Goal: Information Seeking & Learning: Learn about a topic

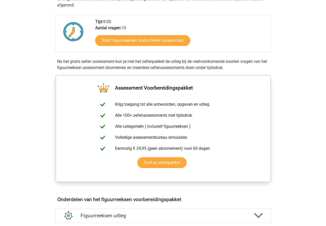
scroll to position [92, 0]
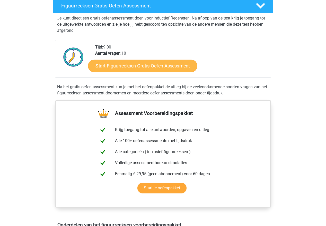
click at [128, 69] on link "Start Figuurreeksen Gratis Oefen Assessment" at bounding box center [142, 66] width 109 height 12
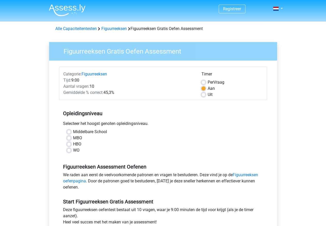
scroll to position [1, 0]
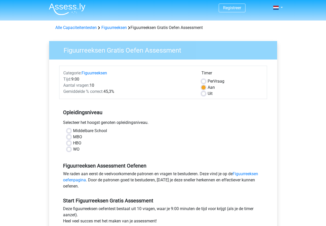
click at [73, 149] on label "WO" at bounding box center [76, 149] width 6 height 6
click at [68, 149] on input "WO" at bounding box center [69, 148] width 4 height 5
radio input "true"
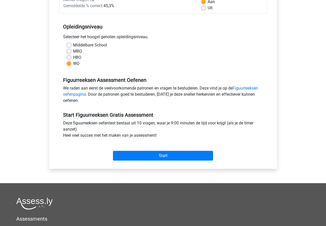
scroll to position [128, 0]
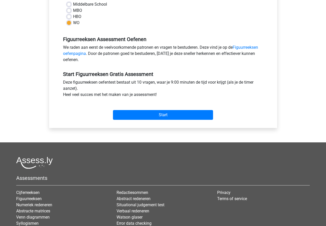
click at [159, 121] on div "Start" at bounding box center [163, 111] width 208 height 22
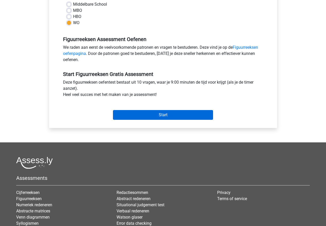
click at [160, 115] on input "Start" at bounding box center [163, 115] width 100 height 10
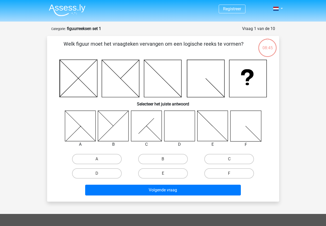
click at [184, 119] on icon at bounding box center [179, 126] width 31 height 31
click at [109, 174] on label "D" at bounding box center [97, 174] width 50 height 10
click at [100, 174] on input "D" at bounding box center [98, 175] width 3 height 3
radio input "true"
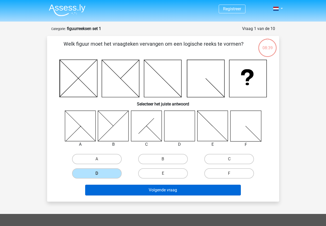
click at [199, 193] on button "Volgende vraag" at bounding box center [162, 190] width 155 height 11
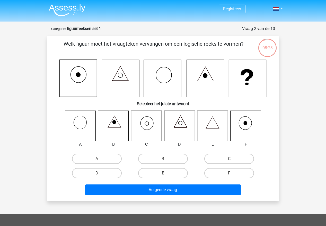
click at [146, 126] on icon at bounding box center [146, 126] width 31 height 31
click at [212, 158] on label "C" at bounding box center [229, 159] width 50 height 10
click at [229, 159] on input "C" at bounding box center [230, 160] width 3 height 3
radio input "true"
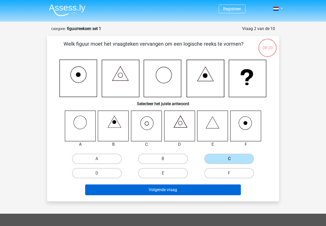
click at [202, 189] on button "Volgende vraag" at bounding box center [162, 190] width 155 height 11
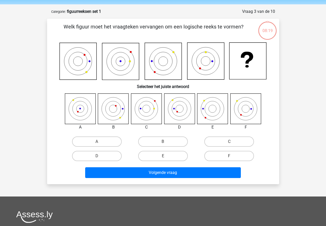
scroll to position [26, 0]
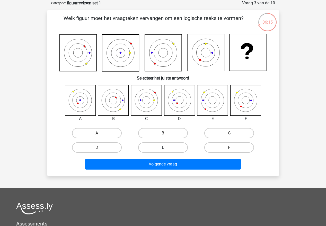
click at [174, 146] on label "E" at bounding box center [163, 148] width 50 height 10
click at [166, 148] on input "E" at bounding box center [164, 149] width 3 height 3
radio input "true"
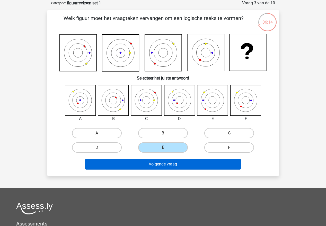
click at [165, 161] on button "Volgende vraag" at bounding box center [162, 164] width 155 height 11
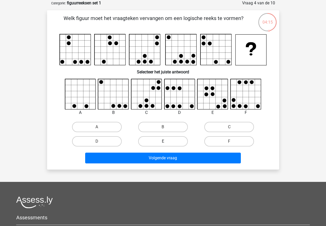
click at [159, 143] on label "E" at bounding box center [163, 141] width 50 height 10
click at [163, 143] on input "E" at bounding box center [164, 143] width 3 height 3
radio input "true"
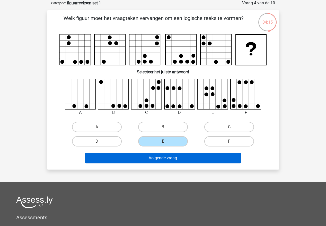
click at [167, 157] on button "Volgende vraag" at bounding box center [162, 158] width 155 height 11
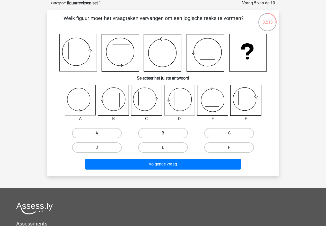
click at [106, 150] on label "D" at bounding box center [97, 148] width 50 height 10
click at [100, 150] on input "D" at bounding box center [98, 149] width 3 height 3
radio input "true"
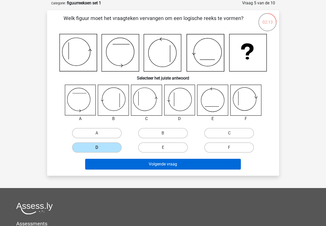
click at [163, 163] on button "Volgende vraag" at bounding box center [162, 164] width 155 height 11
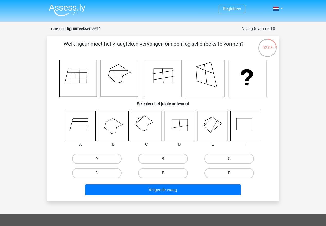
scroll to position [5, 0]
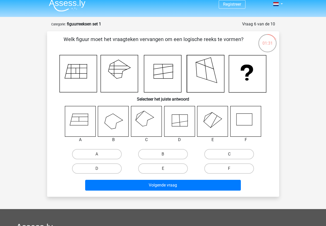
click at [219, 154] on label "C" at bounding box center [229, 154] width 50 height 10
click at [229, 154] on input "C" at bounding box center [230, 155] width 3 height 3
radio input "true"
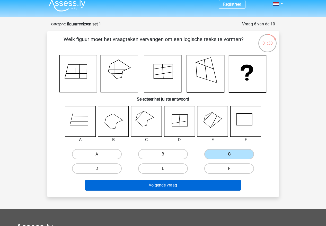
click at [190, 185] on button "Volgende vraag" at bounding box center [162, 185] width 155 height 11
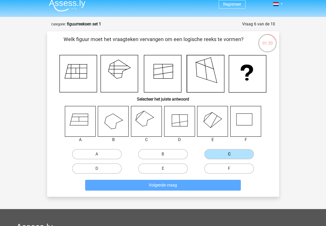
scroll to position [26, 0]
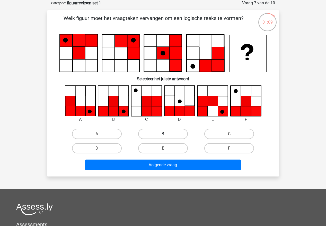
click at [152, 134] on label "B" at bounding box center [163, 134] width 50 height 10
click at [163, 134] on input "B" at bounding box center [164, 135] width 3 height 3
radio input "true"
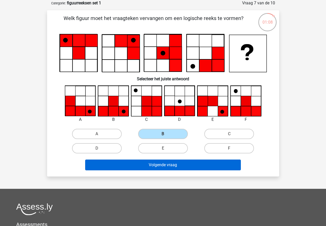
click at [157, 164] on button "Volgende vraag" at bounding box center [162, 165] width 155 height 11
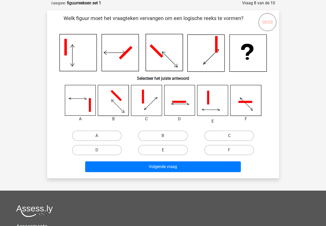
click at [89, 137] on label "A" at bounding box center [97, 136] width 50 height 10
click at [97, 137] on input "A" at bounding box center [98, 137] width 3 height 3
radio input "true"
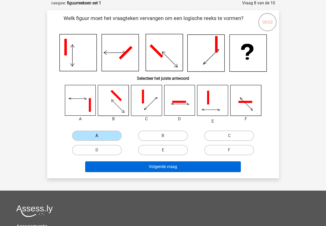
click at [144, 168] on button "Volgende vraag" at bounding box center [162, 167] width 155 height 11
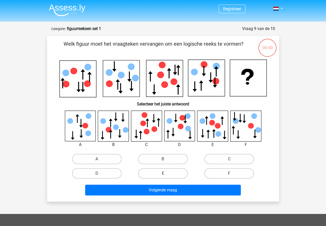
scroll to position [26, 0]
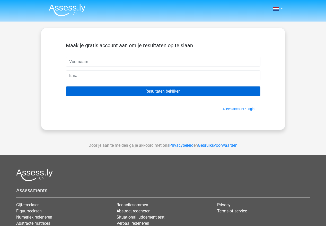
click at [185, 87] on input "Resultaten bekijken" at bounding box center [163, 92] width 194 height 10
click at [183, 92] on input "Resultaten bekijken" at bounding box center [163, 92] width 194 height 10
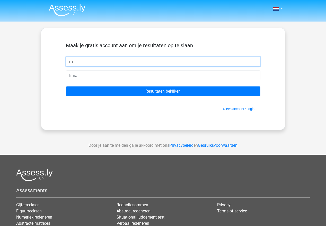
type input "m"
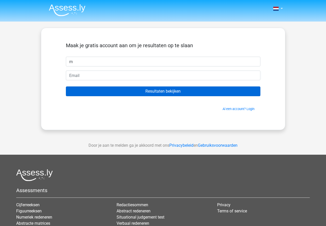
click at [163, 94] on input "Resultaten bekijken" at bounding box center [163, 92] width 194 height 10
click at [169, 92] on input "Resultaten bekijken" at bounding box center [163, 92] width 194 height 10
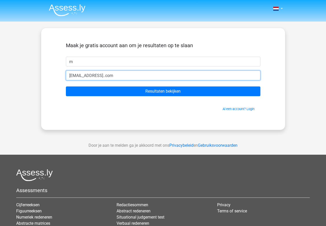
click at [109, 77] on input "muradkagan@hotmail..com" at bounding box center [163, 76] width 194 height 10
type input "muradkagan@hotmail.com"
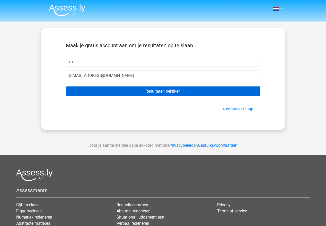
click at [126, 86] on form "Maak je gratis account aan om je resultaten op te slaan m muradkagan@hotmail.co…" at bounding box center [163, 76] width 194 height 69
click at [128, 89] on input "Resultaten bekijken" at bounding box center [163, 92] width 194 height 10
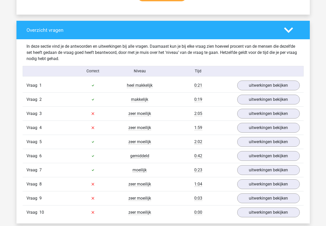
scroll to position [367, 0]
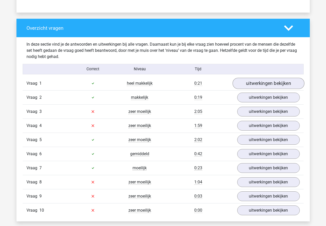
click at [251, 86] on link "uitwerkingen bekijken" at bounding box center [268, 83] width 72 height 11
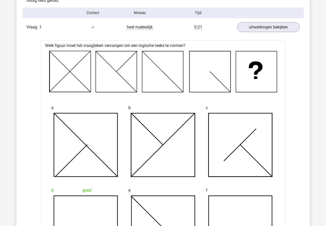
scroll to position [360, 0]
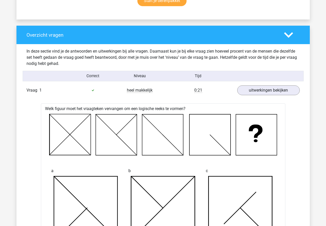
click at [287, 36] on polygon at bounding box center [288, 35] width 9 height 6
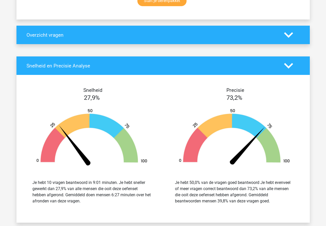
click at [287, 36] on polygon at bounding box center [288, 35] width 9 height 6
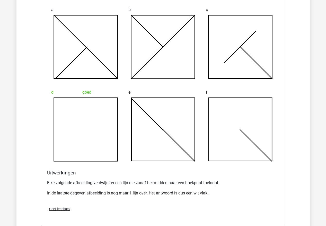
scroll to position [693, 0]
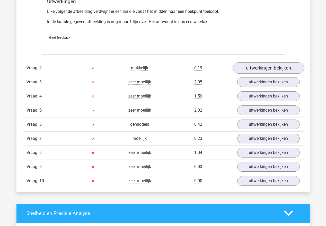
click at [261, 70] on link "uitwerkingen bekijken" at bounding box center [268, 67] width 72 height 11
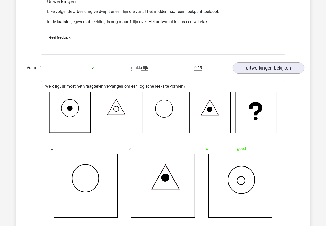
click at [261, 69] on link "uitwerkingen bekijken" at bounding box center [268, 67] width 72 height 11
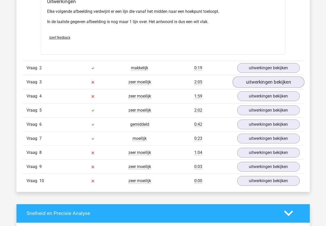
click at [260, 81] on link "uitwerkingen bekijken" at bounding box center [268, 82] width 72 height 11
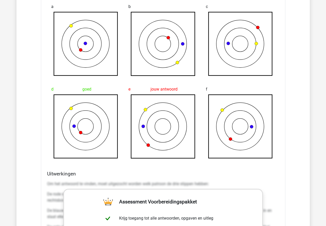
scroll to position [947, 0]
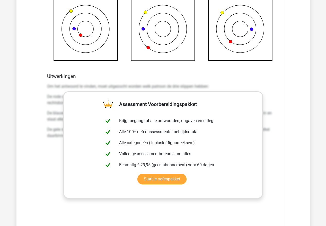
click at [267, 89] on div "Om het antwoord te vinden, moet uitgezocht worden welk patroon de drie stippen …" at bounding box center [163, 113] width 232 height 64
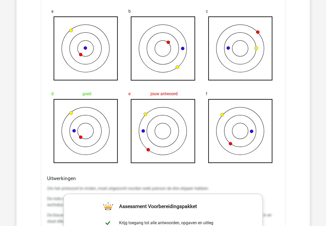
scroll to position [737, 0]
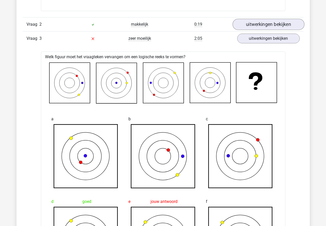
click at [266, 28] on link "uitwerkingen bekijken" at bounding box center [268, 24] width 72 height 11
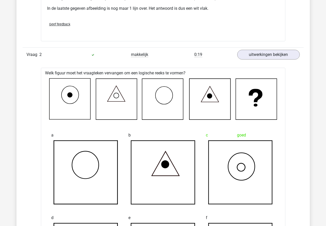
scroll to position [663, 0]
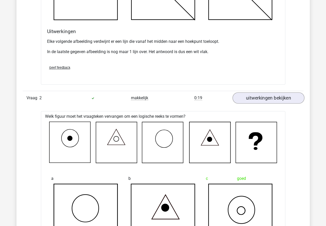
click at [261, 99] on link "uitwerkingen bekijken" at bounding box center [268, 97] width 72 height 11
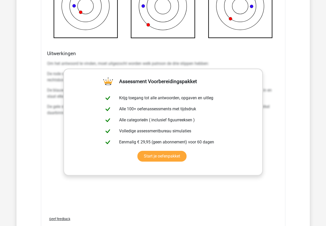
scroll to position [1022, 0]
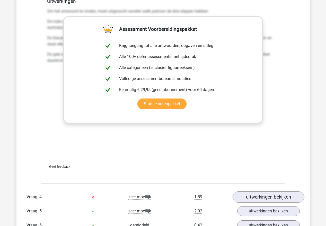
click at [269, 194] on link "uitwerkingen bekijken" at bounding box center [268, 197] width 72 height 11
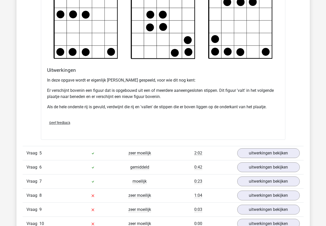
scroll to position [1436, 0]
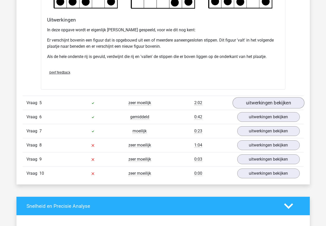
click at [280, 102] on link "uitwerkingen bekijken" at bounding box center [268, 103] width 72 height 11
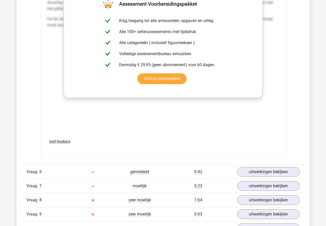
scroll to position [1856, 0]
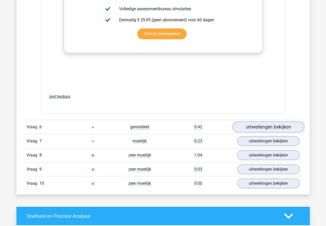
click at [259, 130] on link "uitwerkingen bekijken" at bounding box center [268, 127] width 72 height 11
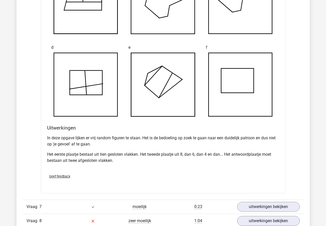
scroll to position [2194, 0]
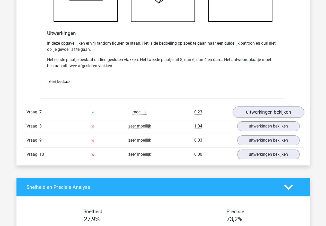
click at [261, 115] on link "uitwerkingen bekijken" at bounding box center [268, 112] width 72 height 11
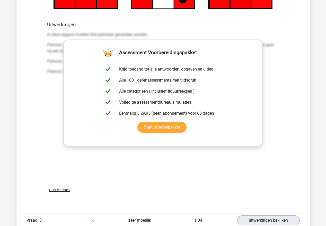
scroll to position [2637, 0]
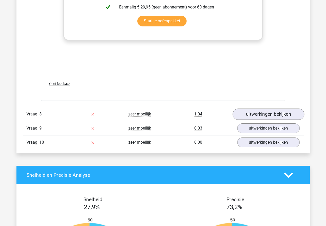
click at [263, 115] on link "uitwerkingen bekijken" at bounding box center [268, 114] width 72 height 11
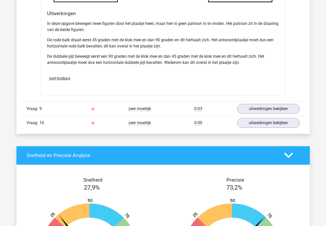
scroll to position [2983, 0]
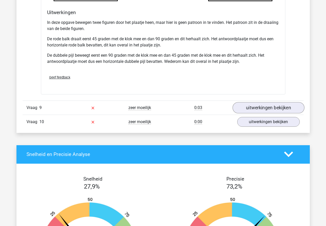
click at [270, 106] on link "uitwerkingen bekijken" at bounding box center [268, 107] width 72 height 11
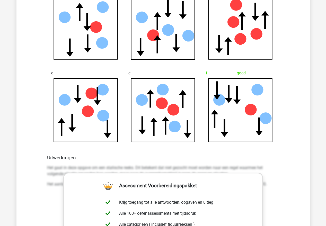
scroll to position [3348, 0]
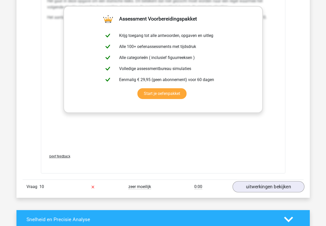
click at [280, 188] on link "uitwerkingen bekijken" at bounding box center [268, 186] width 72 height 11
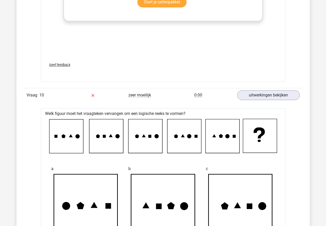
scroll to position [3194, 0]
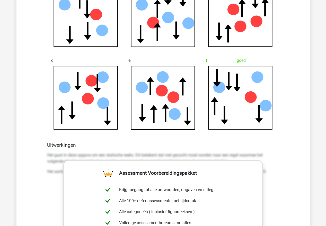
click at [91, 151] on div "Het gaat in deze opgave om een statische reeks. Dit betekent dat niet gezocht m…" at bounding box center [163, 165] width 232 height 31
click at [68, 147] on h4 "Uitwerkingen" at bounding box center [163, 145] width 232 height 6
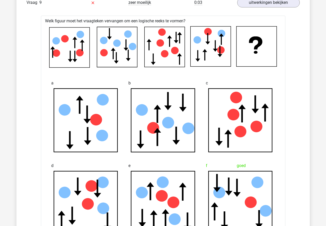
scroll to position [3026, 0]
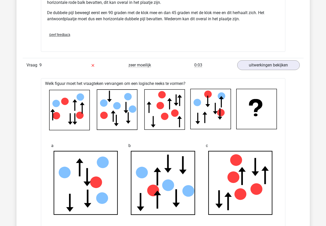
click at [259, 70] on div "Vraag 9 zeer moeilijk 0:03 uitwerkingen bekijken" at bounding box center [163, 65] width 281 height 14
click at [259, 68] on link "uitwerkingen bekijken" at bounding box center [268, 65] width 72 height 11
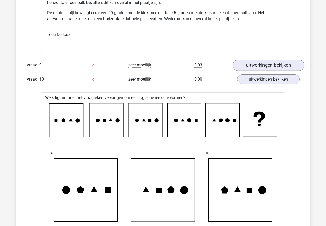
click at [262, 66] on link "uitwerkingen bekijken" at bounding box center [268, 65] width 72 height 11
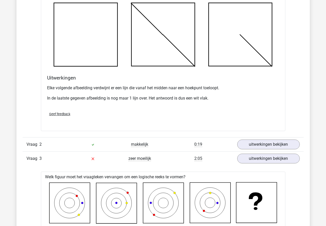
scroll to position [436, 0]
